Goal: Task Accomplishment & Management: Complete application form

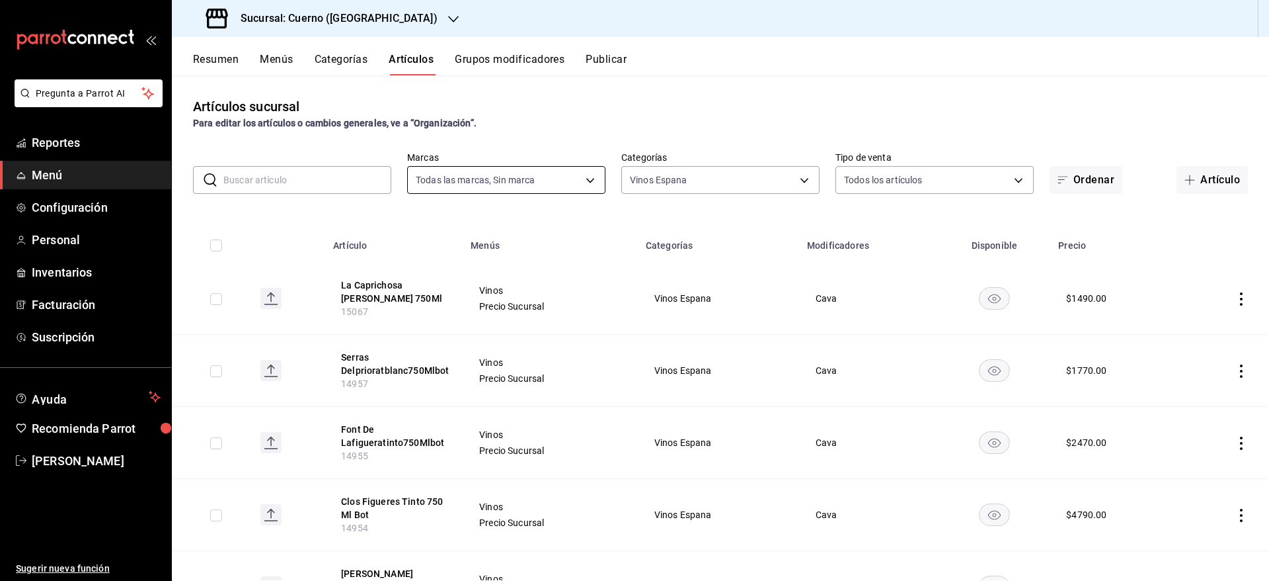
scroll to position [38, 0]
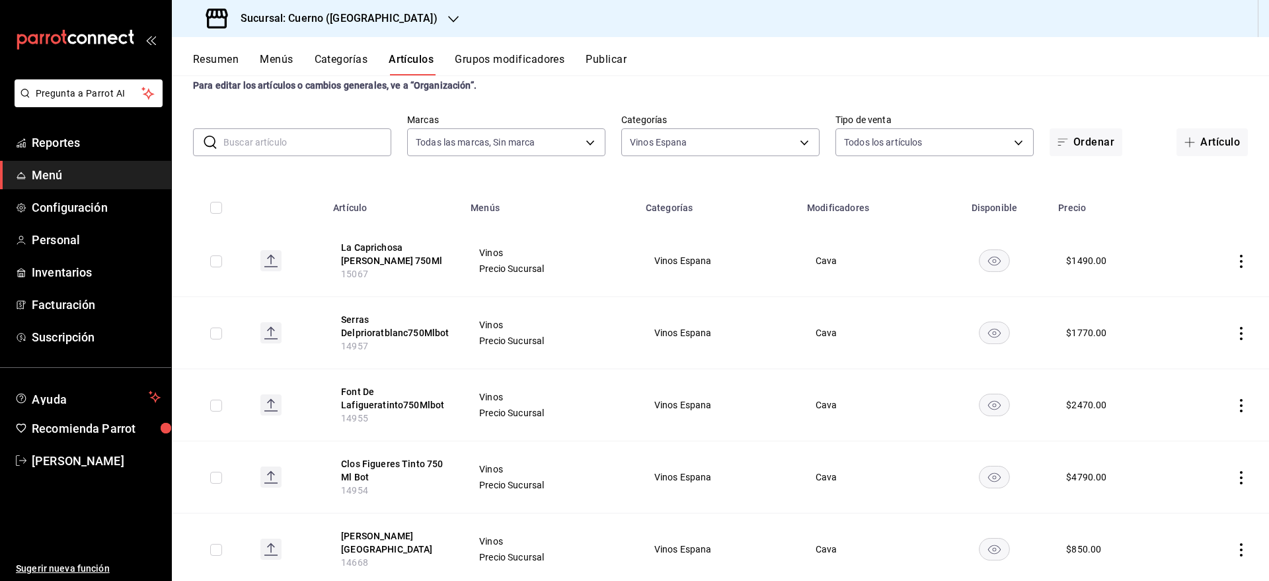
click at [380, 19] on div "Sucursal: Cuerno ([GEOGRAPHIC_DATA])" at bounding box center [323, 18] width 282 height 37
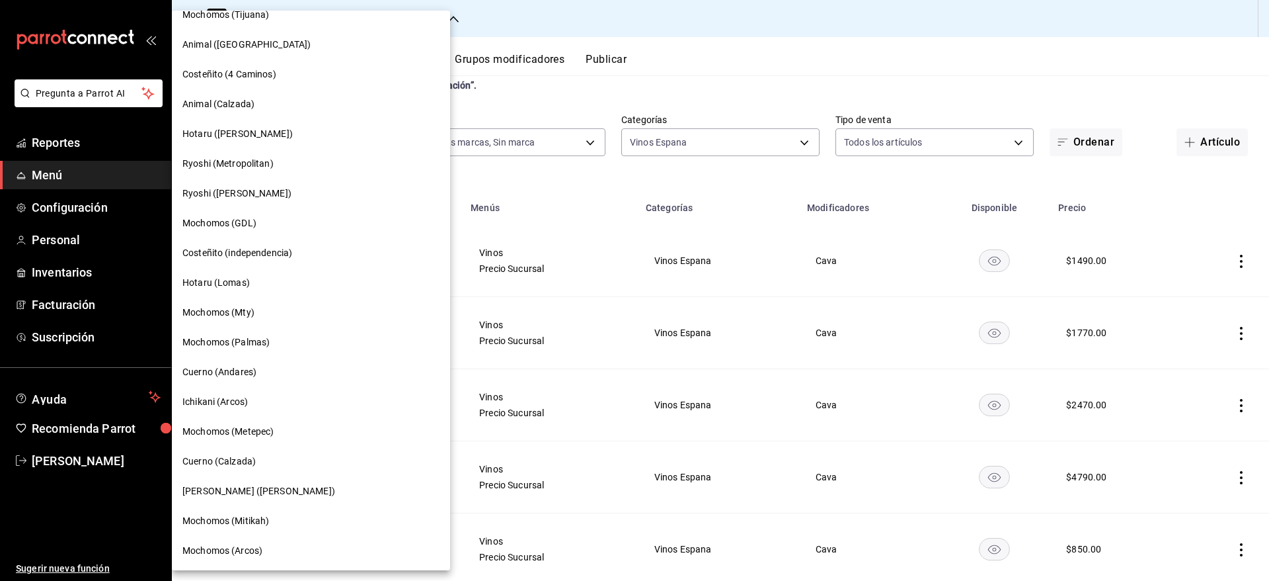
scroll to position [671, 0]
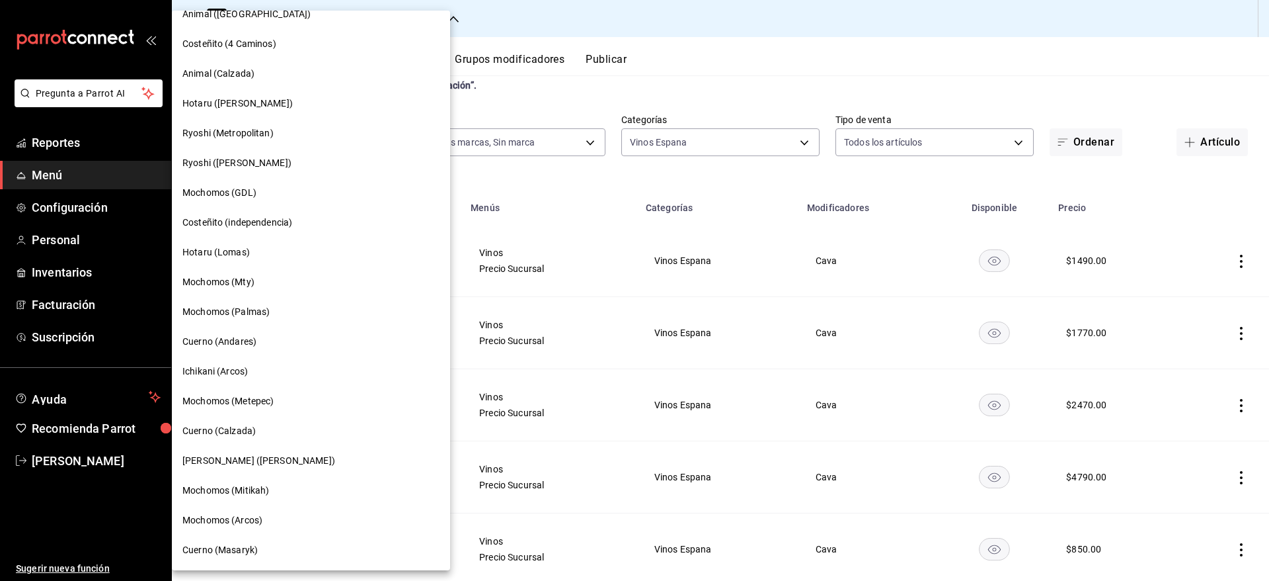
click at [245, 424] on span "Cuerno (Calzada)" at bounding box center [218, 431] width 73 height 14
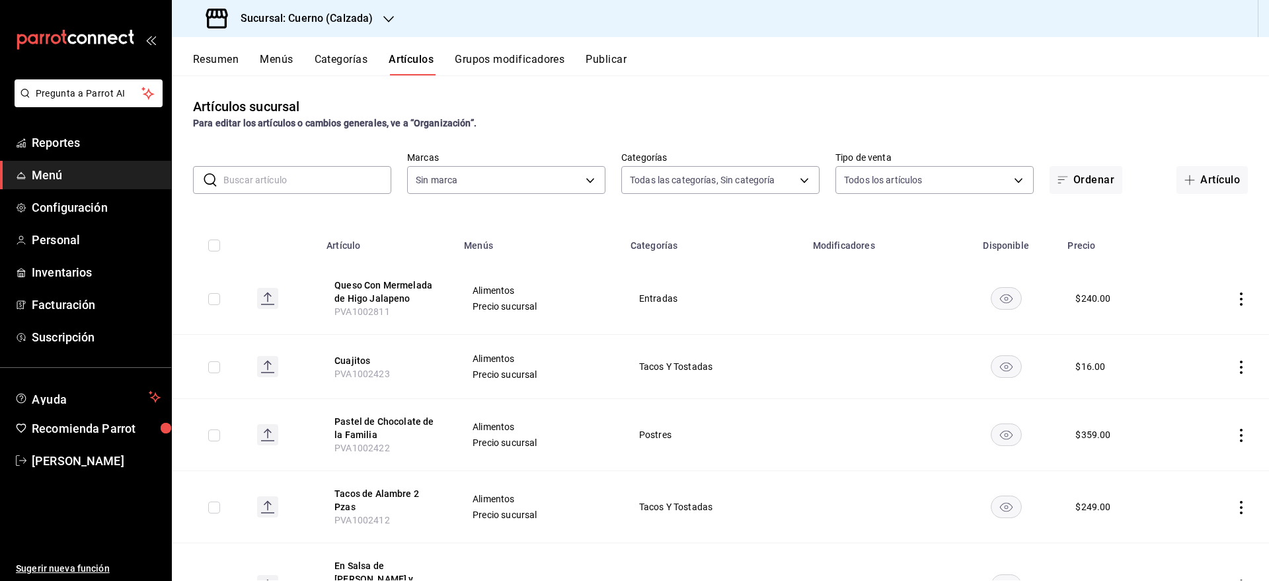
type input "560d4c35-d9fc-4089-91ff-402d238ea400,302845cf-2d1c-4fb1-9d9e-8d4a14396fbe,26243…"
type input "b7ae777b-2dfc-42e0-9650-6cefdf37a424,c000f1c0-fb9f-4016-8e6a-f0d1e83e893d"
click at [95, 232] on span "Personal" at bounding box center [96, 240] width 129 height 18
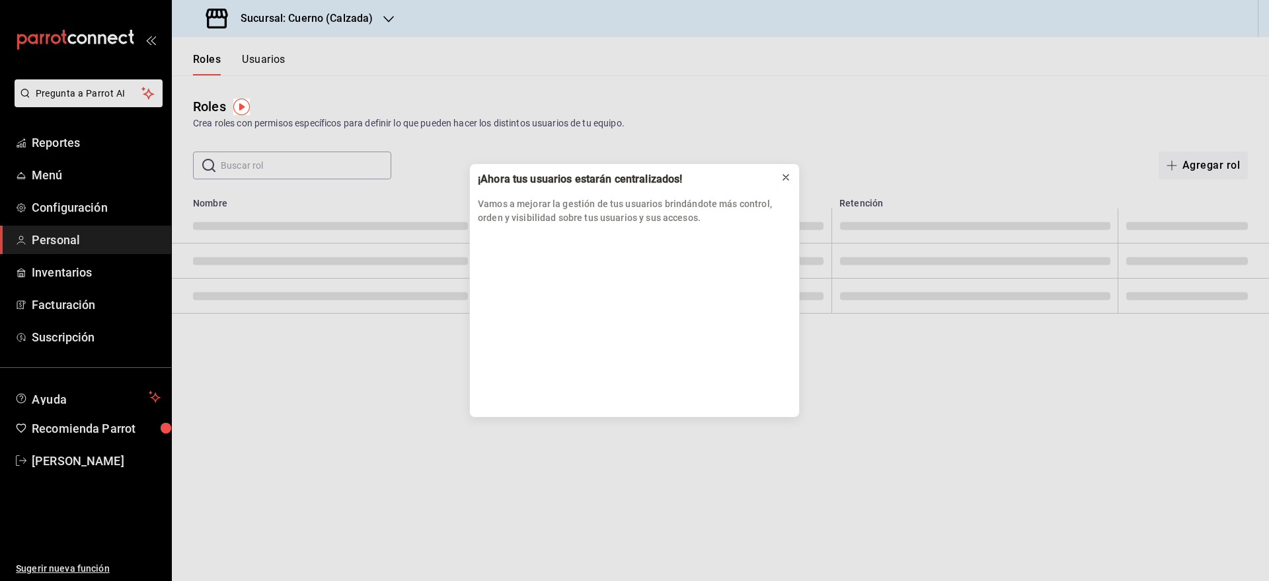
click at [788, 182] on icon at bounding box center [786, 177] width 11 height 11
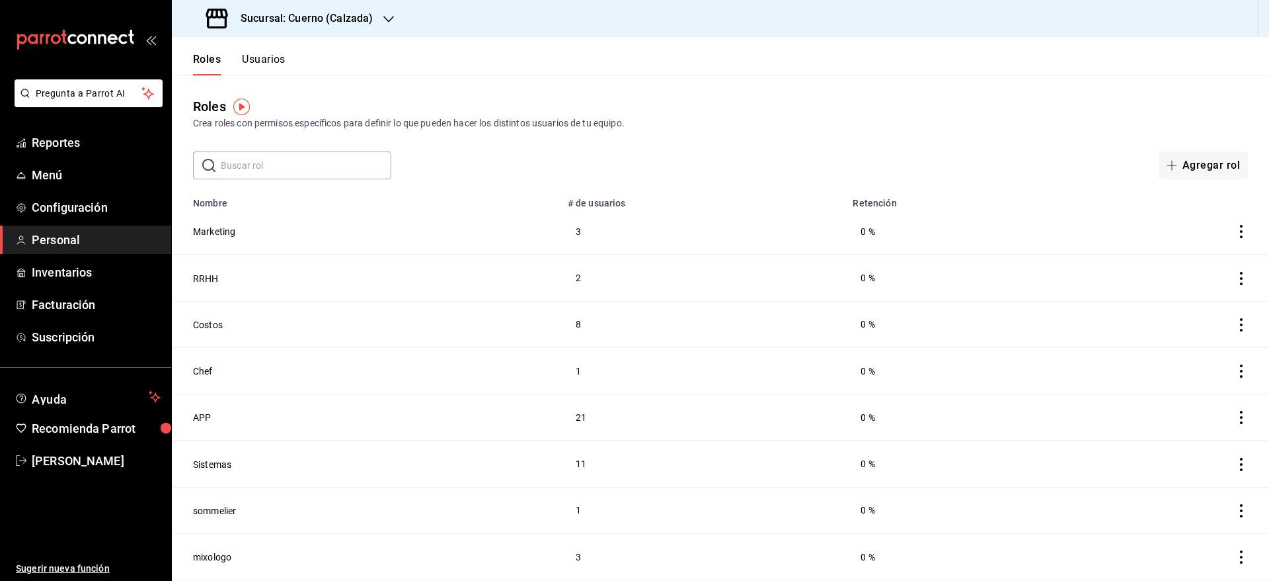
click at [275, 56] on button "Usuarios" at bounding box center [264, 64] width 44 height 22
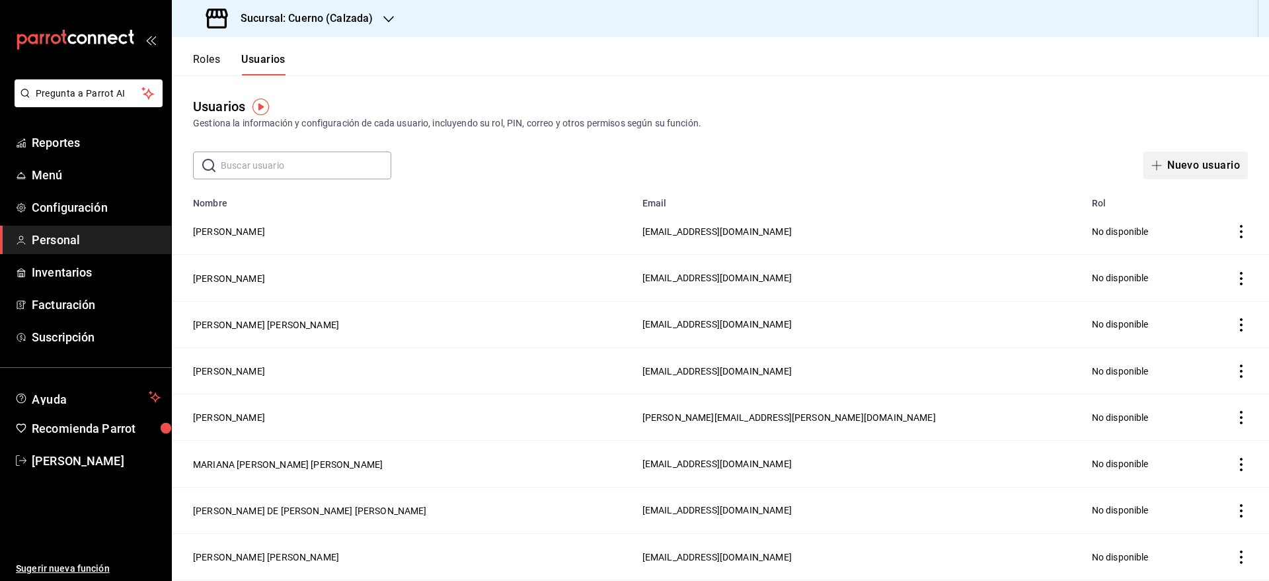
click at [1155, 161] on button "Nuevo usuario" at bounding box center [1196, 165] width 104 height 28
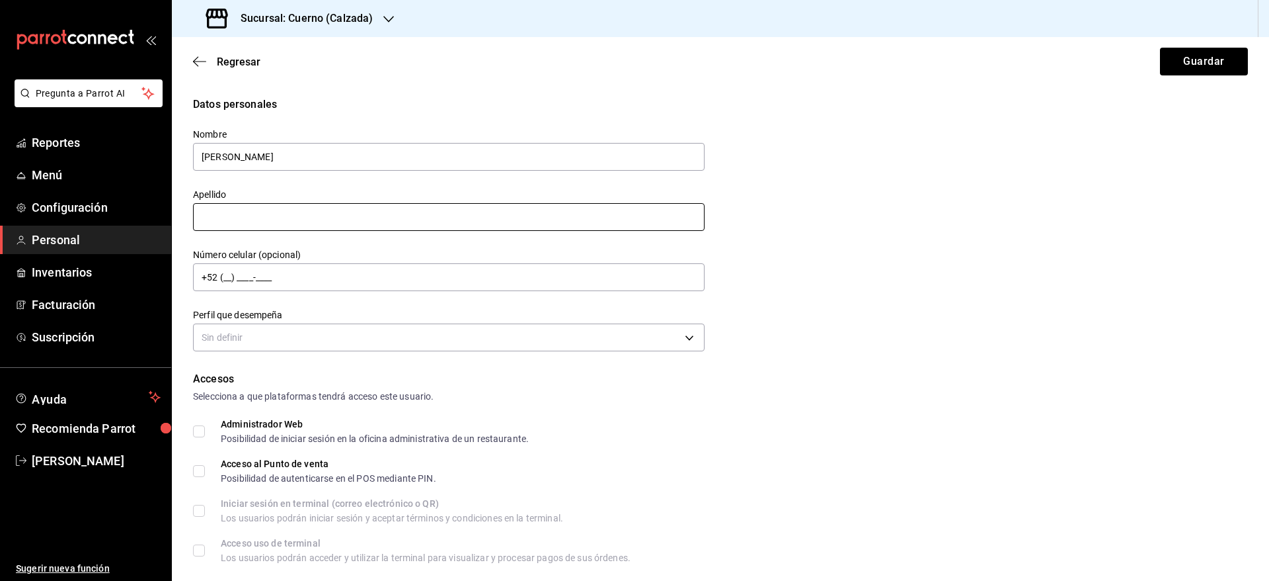
type input "[PERSON_NAME]"
click at [388, 220] on input "text" at bounding box center [449, 217] width 512 height 28
type input "[PERSON_NAME]"
click at [514, 354] on div "Perfil que desempeña Sin definir" at bounding box center [449, 332] width 512 height 46
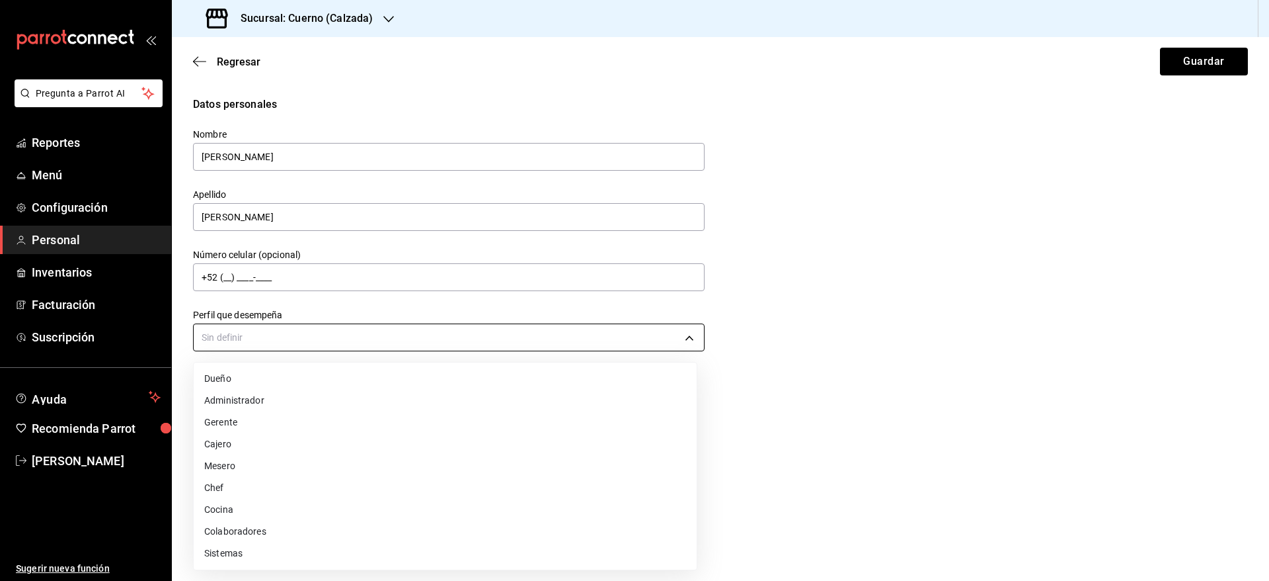
click at [579, 343] on body "Pregunta a Parrot AI Reportes Menú Configuración Personal Inventarios Facturaci…" at bounding box center [634, 290] width 1269 height 581
drag, startPoint x: 431, startPoint y: 524, endPoint x: 321, endPoint y: 454, distance: 130.4
click at [321, 454] on ul "Dueño Administrador Gerente Cajero Mesero Chef Cocina Colaboradores Sistemas" at bounding box center [445, 465] width 503 height 207
click at [321, 455] on li "Mesero" at bounding box center [445, 466] width 503 height 22
type input "WAITER"
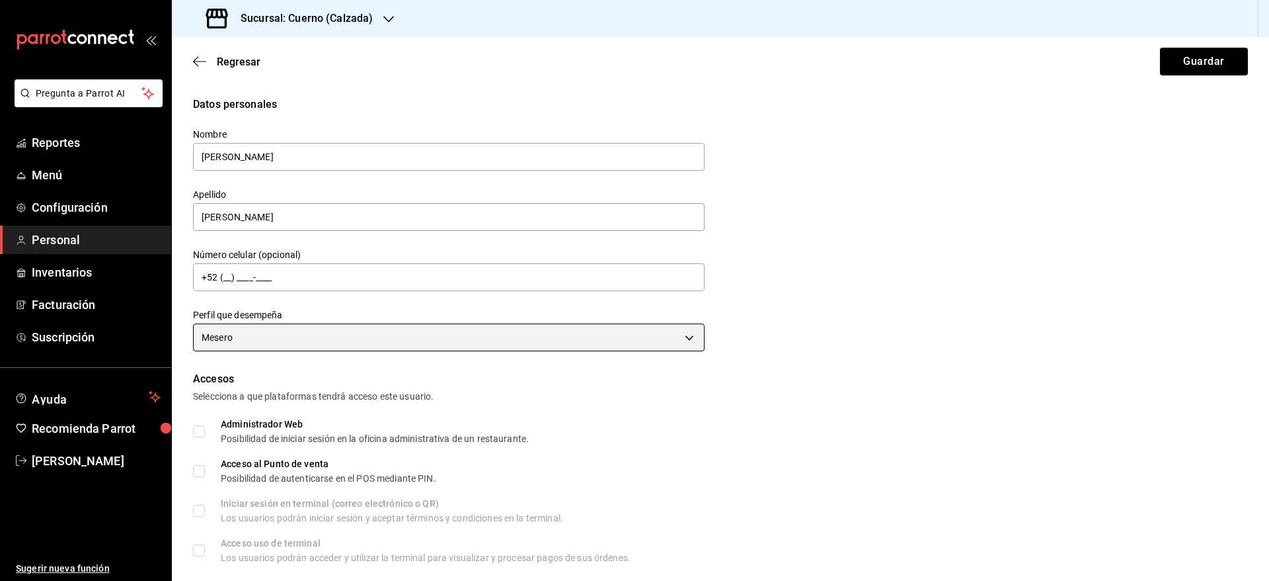
scroll to position [436, 0]
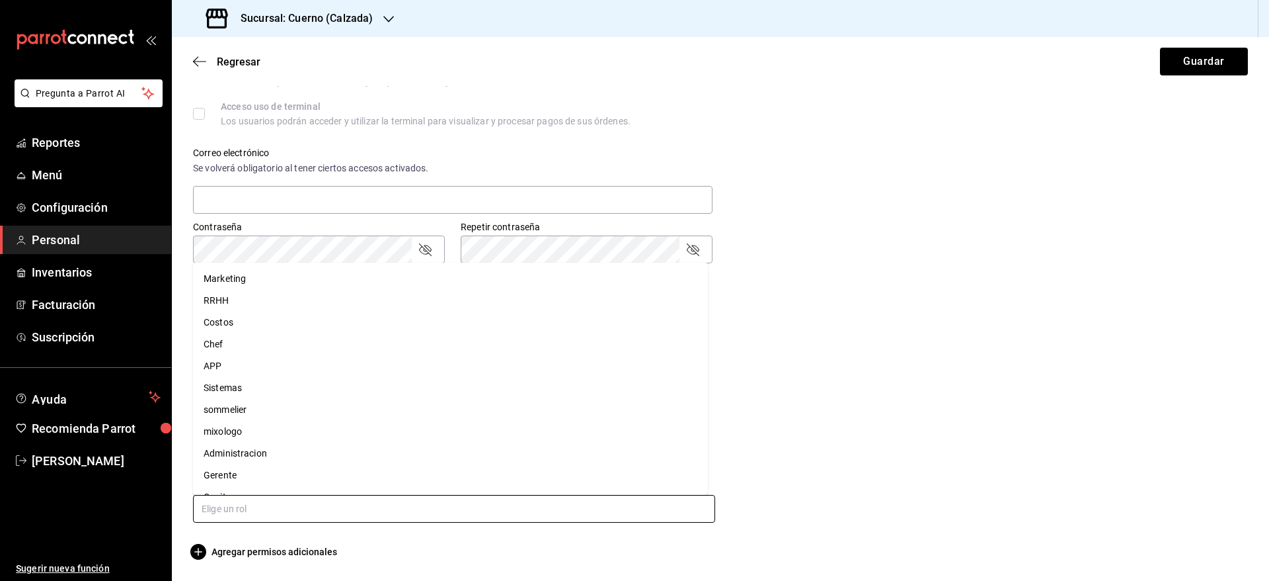
click at [574, 509] on input "text" at bounding box center [454, 509] width 522 height 28
click at [415, 479] on li "Asesores" at bounding box center [450, 478] width 515 height 22
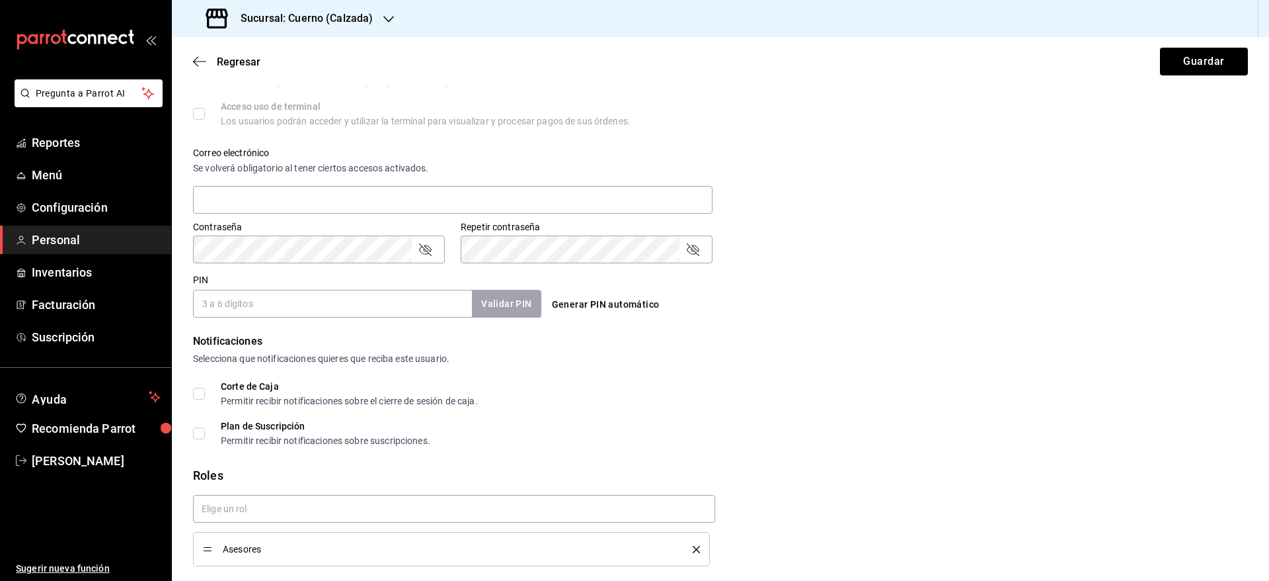
click at [290, 313] on input "PIN" at bounding box center [332, 304] width 279 height 28
type input "989768"
checkbox input "true"
type input "9"
type input "5790"
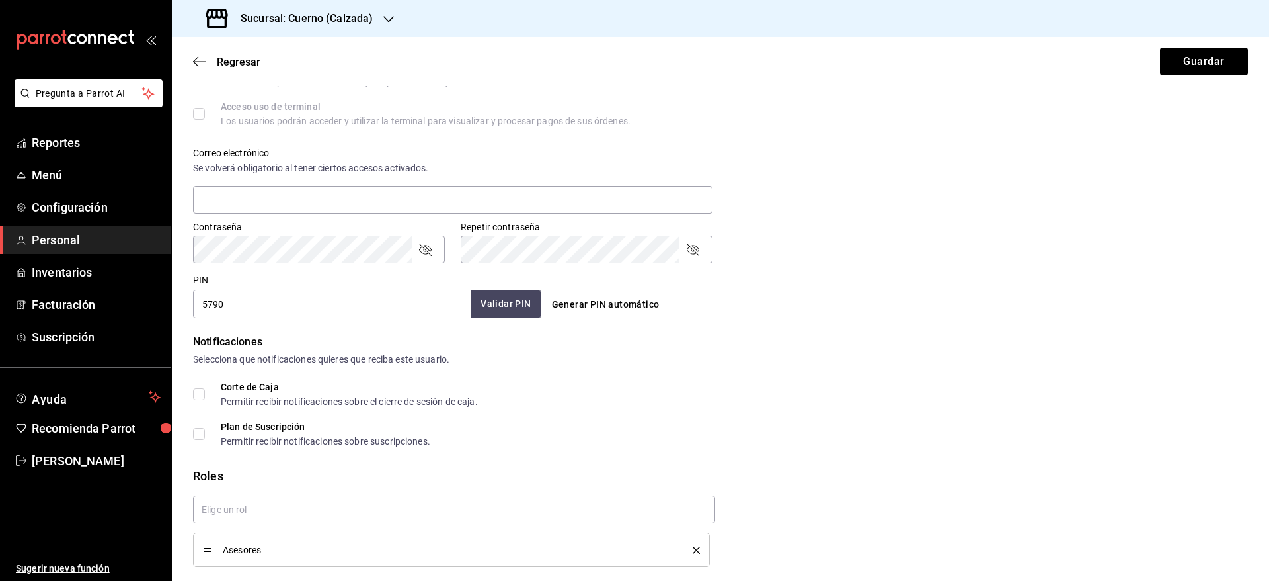
click at [483, 310] on button "Validar PIN" at bounding box center [506, 304] width 70 height 28
click at [1205, 54] on button "Guardar" at bounding box center [1204, 62] width 88 height 28
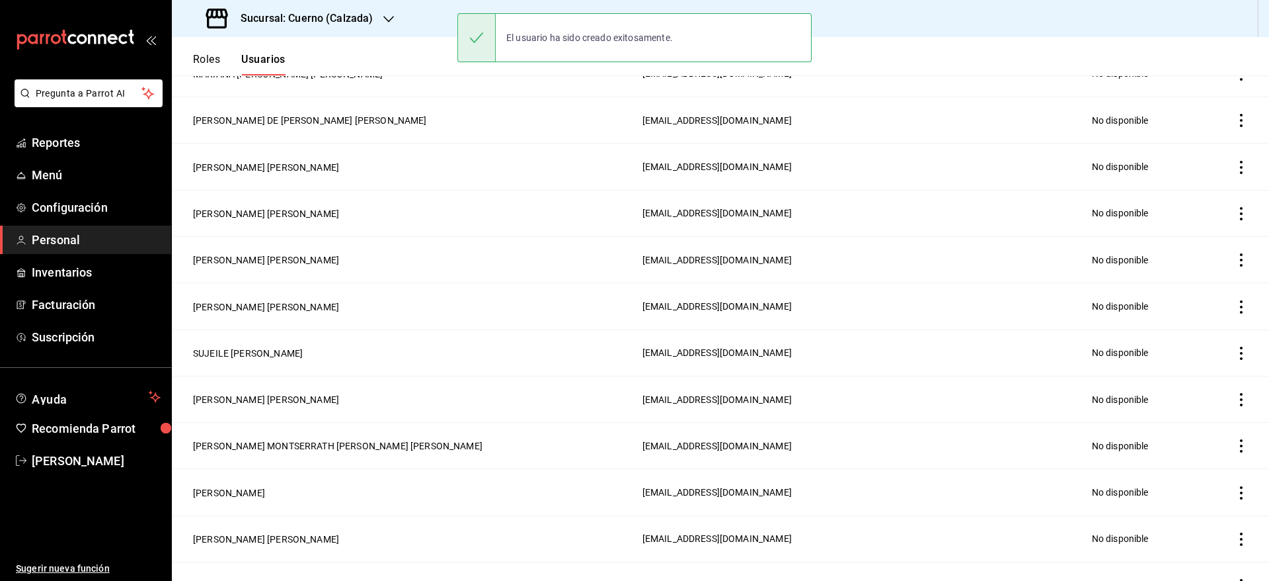
scroll to position [482, 0]
